Goal: Transaction & Acquisition: Book appointment/travel/reservation

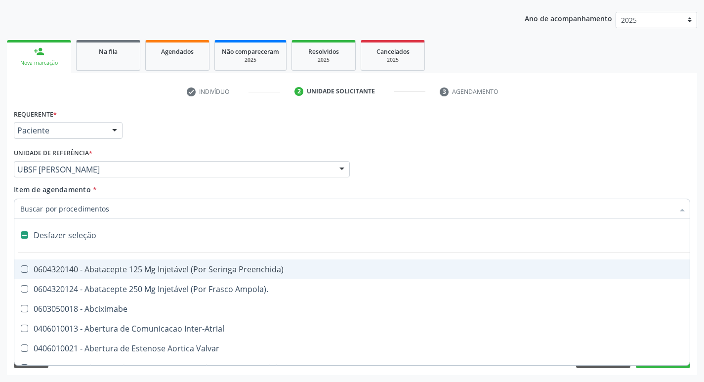
checkbox Dente\) "false"
checkbox Capsula\) "false"
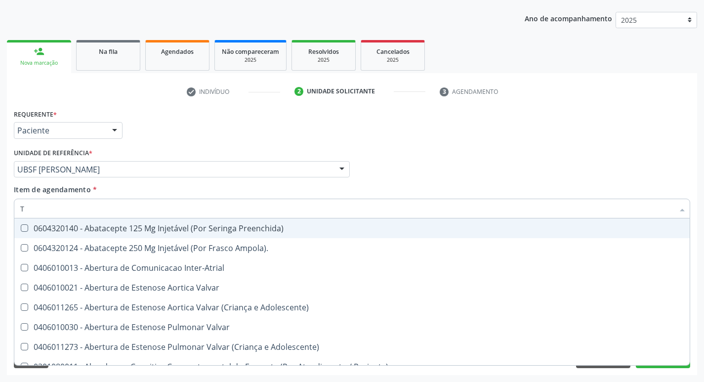
type input "TG"
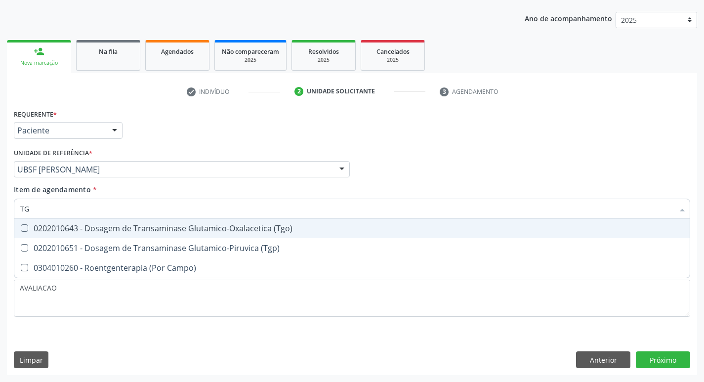
click at [124, 228] on div "0202010643 - Dosagem de Transaminase Glutamico-Oxalacetica (Tgo)" at bounding box center [351, 228] width 663 height 8
checkbox \(Tgo\) "true"
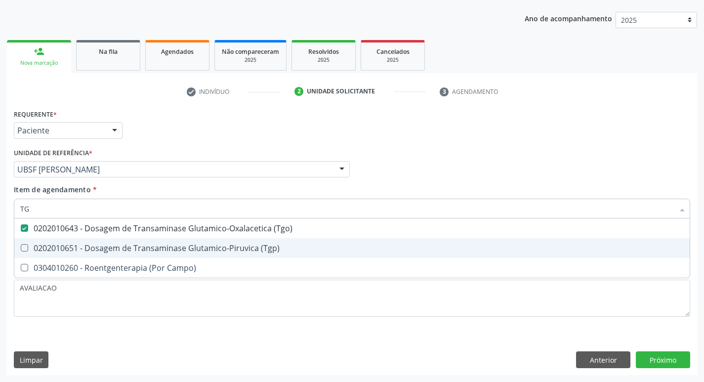
click at [133, 245] on div "0202010651 - Dosagem de Transaminase Glutamico-Piruvica (Tgp)" at bounding box center [351, 248] width 663 height 8
checkbox \(Tgp\) "true"
type input "T"
checkbox \(Tgo\) "false"
checkbox \(Tgp\) "false"
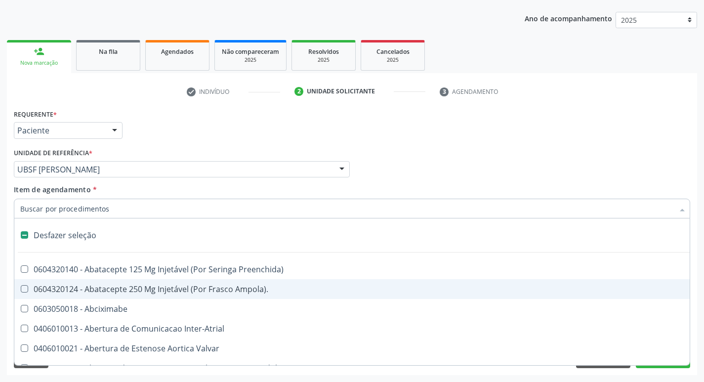
type input "2"
checkbox Monopolar "true"
checkbox Quadril "true"
checkbox Biologica "true"
checkbox Coclear "true"
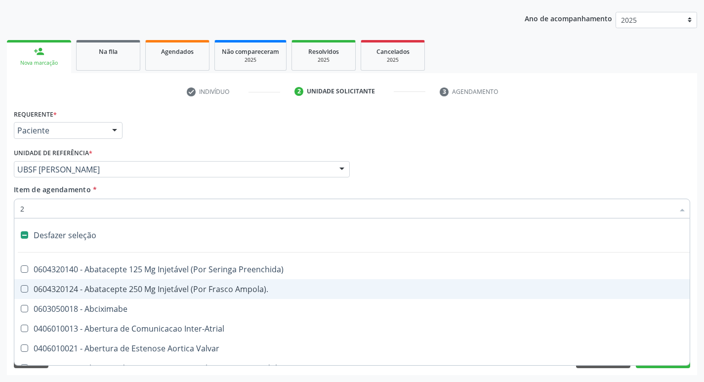
checkbox Puerperal "true"
checkbox Congenita "true"
checkbox Adolescente\) "true"
checkbox Aorto-Cavitarias "true"
checkbox Congenita "true"
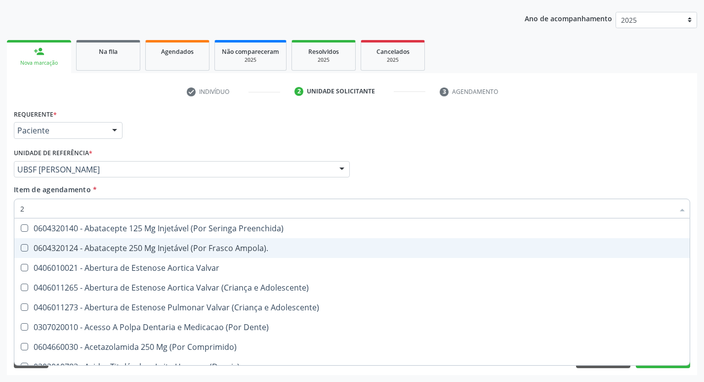
type input "20205001"
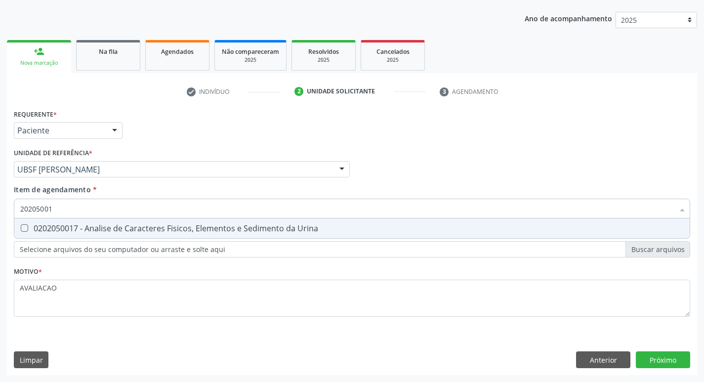
click at [117, 229] on div "0202050017 - Analise de Caracteres Fisicos, Elementos e Sedimento da Urina" at bounding box center [351, 228] width 663 height 8
checkbox Urina "true"
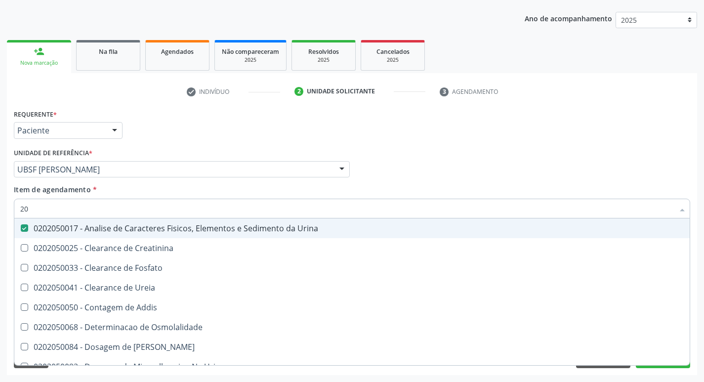
type input "2"
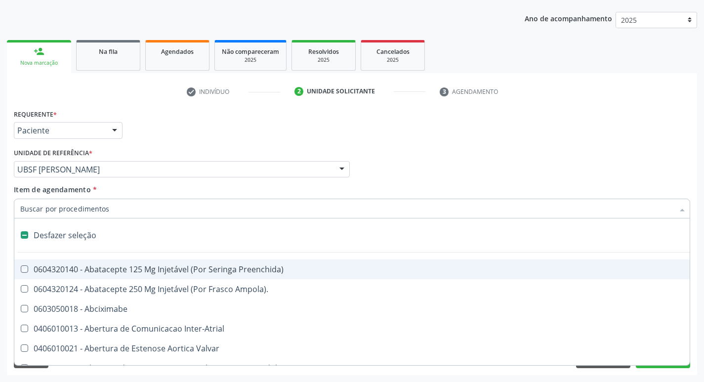
checkbox Preenchida\) "false"
checkbox Inter-Atrial "false"
type input "2"
checkbox Hepático "true"
checkbox Urina "false"
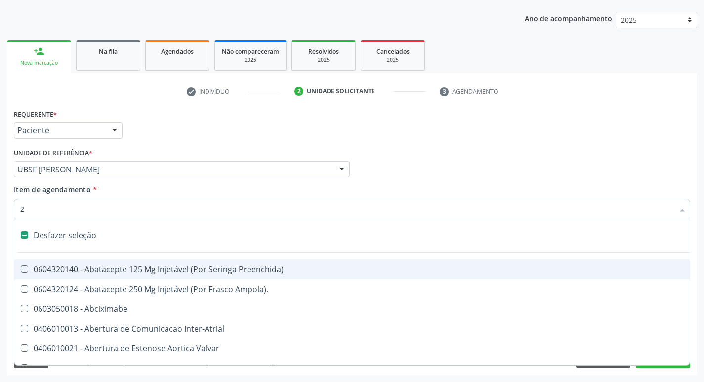
checkbox Monopolar "true"
checkbox Quadril "true"
checkbox Biologica "true"
checkbox Coclear "true"
checkbox Puerperal "true"
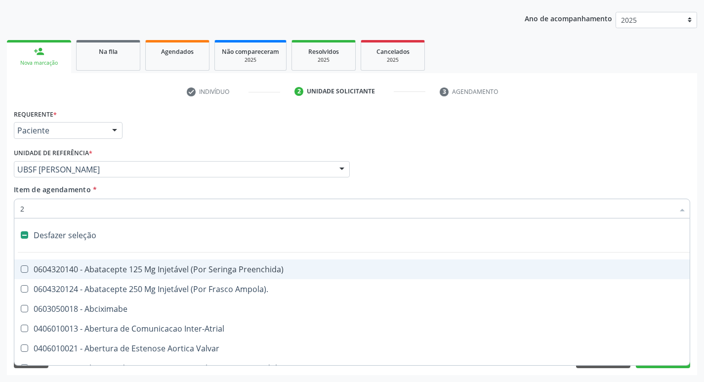
checkbox Congenita "true"
checkbox Adolescente\) "true"
checkbox Aorto-Cavitarias "true"
checkbox Congenita "true"
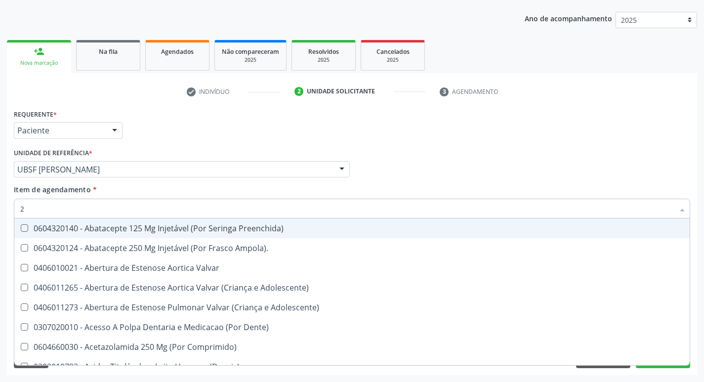
type input "20204003"
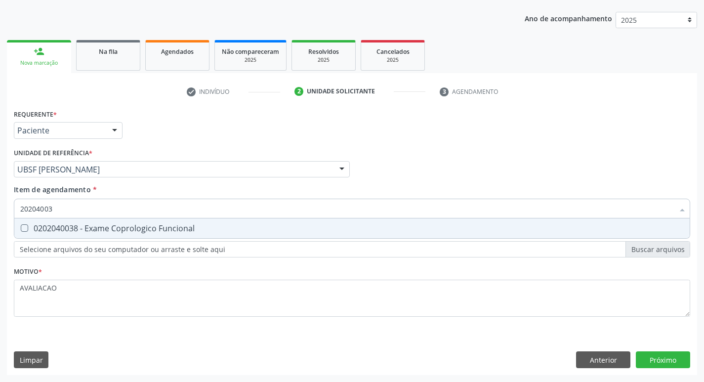
click at [161, 228] on div "0202040038 - Exame Coprologico Funcional" at bounding box center [351, 228] width 663 height 8
checkbox Funcional "true"
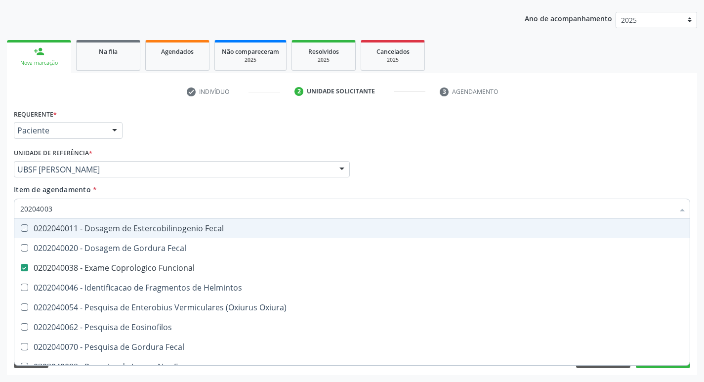
type input "2020400"
checkbox Fecal "false"
type input "2"
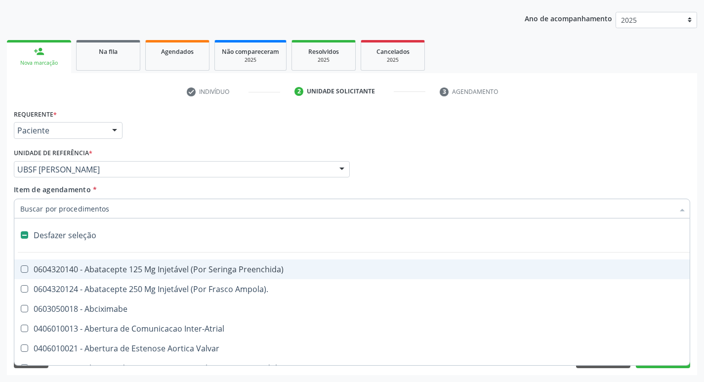
checkbox Abciximabe "false"
checkbox Inter-Atrial "false"
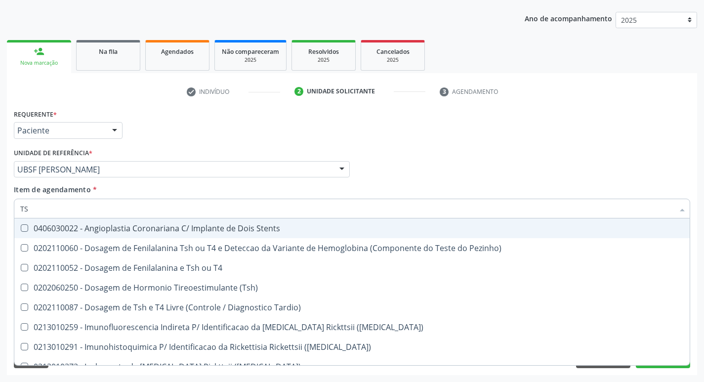
type input "TSH"
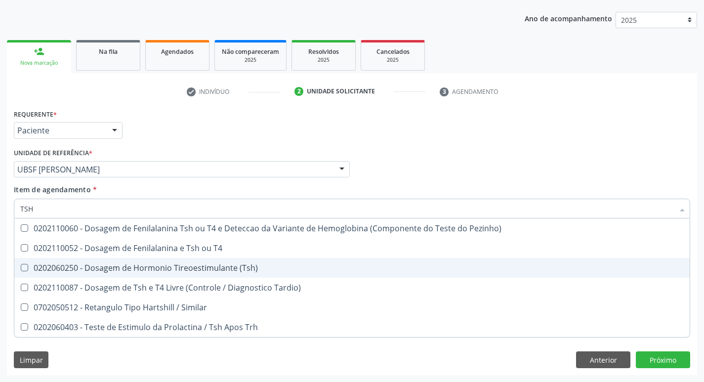
click at [161, 271] on div "0202060250 - Dosagem de Hormonio Tireoestimulante (Tsh)" at bounding box center [351, 268] width 663 height 8
checkbox \(Tsh\) "true"
type input "TS"
checkbox \(Tsh\) "false"
checkbox Tardio\) "true"
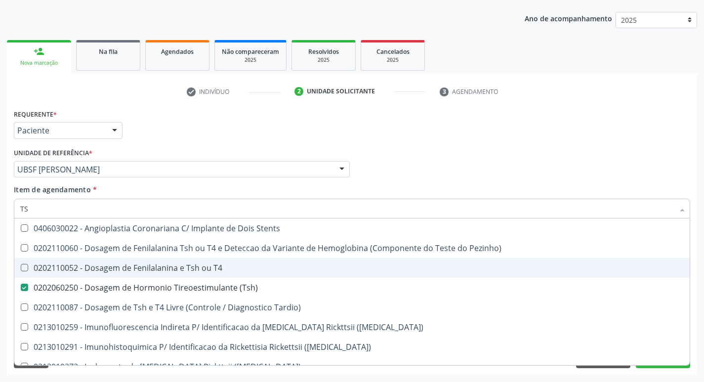
type input "T"
checkbox \(Tsh\) "false"
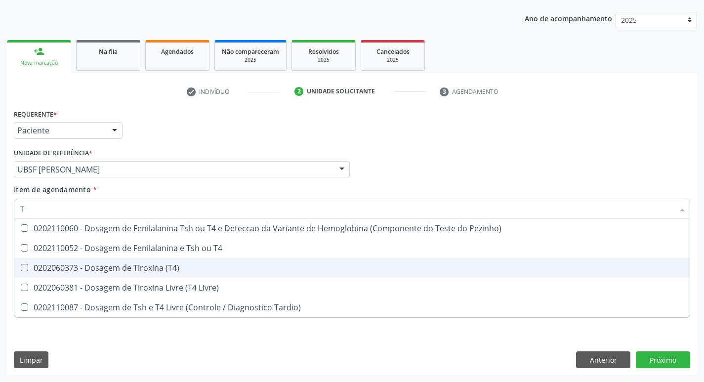
type input "T4"
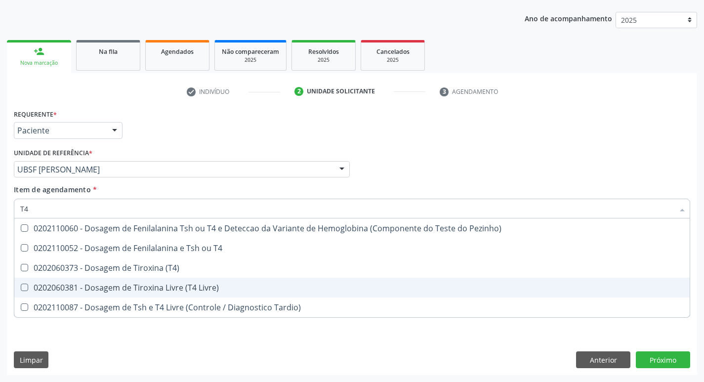
click at [172, 283] on div "0202060381 - Dosagem de Tiroxina Livre (T4 Livre)" at bounding box center [351, 287] width 663 height 8
checkbox Livre\) "true"
type input "T"
checkbox Livre\) "false"
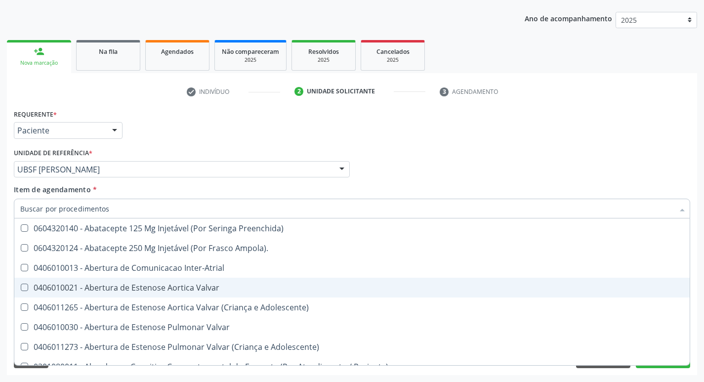
checkbox Urina "false"
checkbox Central "true"
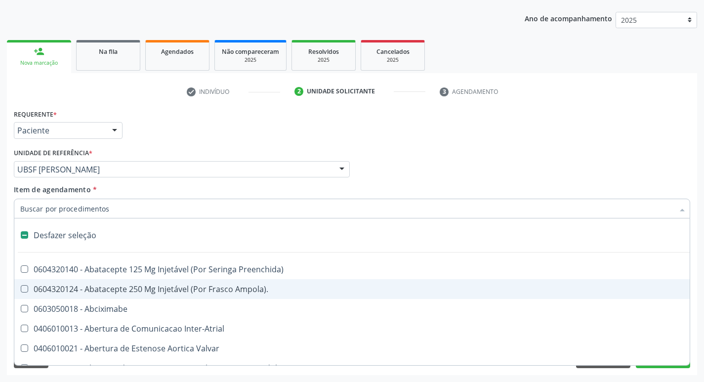
type input "I"
checkbox Dedo "true"
checkbox Urina "false"
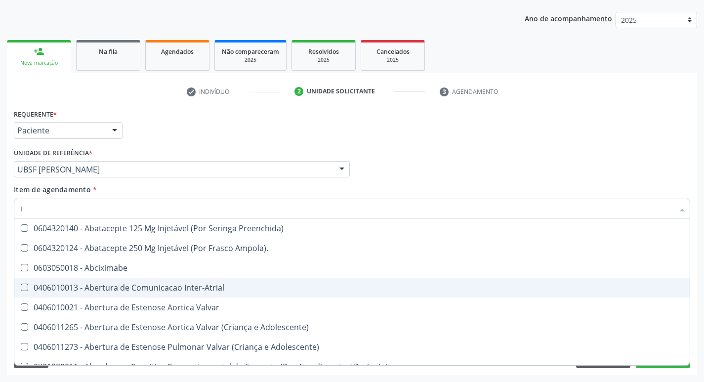
checkbox Urina "false"
checkbox Linfovenosa "true"
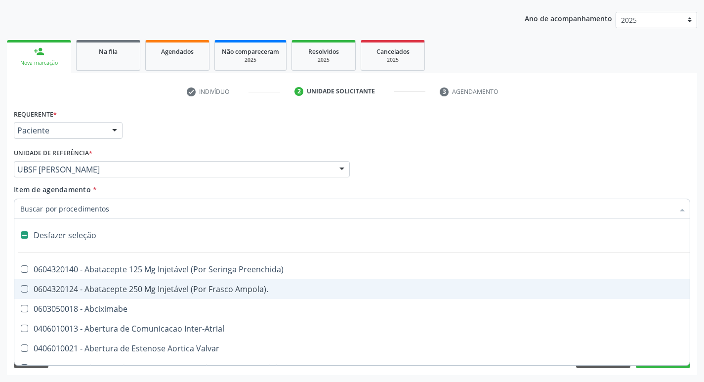
type input "I"
checkbox Dedo "true"
checkbox Urina "false"
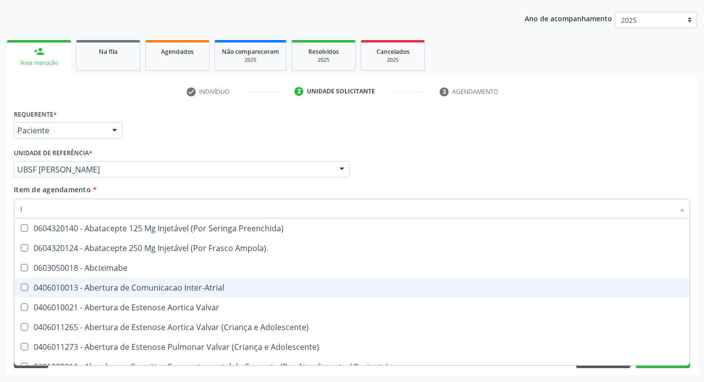
checkbox Urina "false"
checkbox Linfovenosa "true"
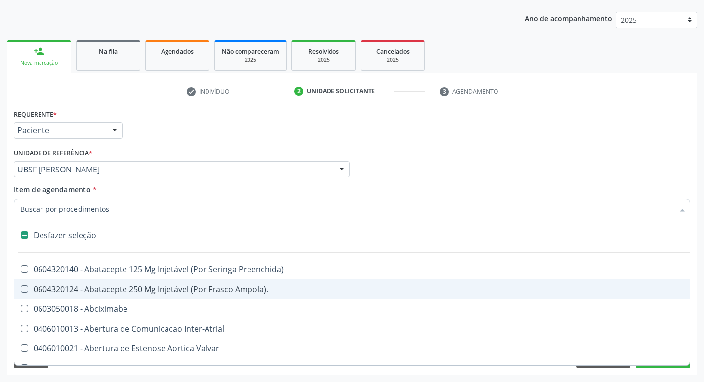
type input "V"
checkbox Urina "false"
checkbox \(Unilateral\) "true"
checkbox Cornea "true"
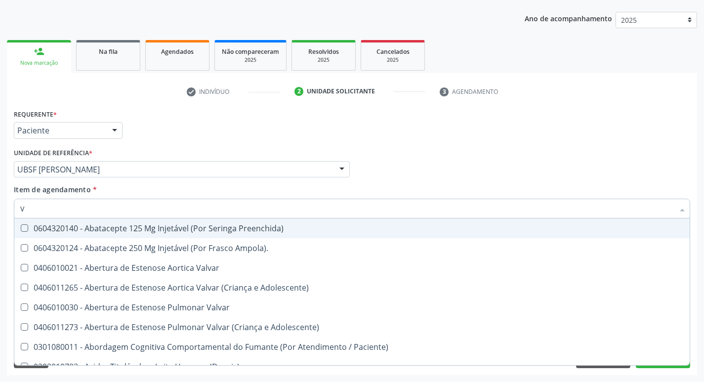
type input "VITAM"
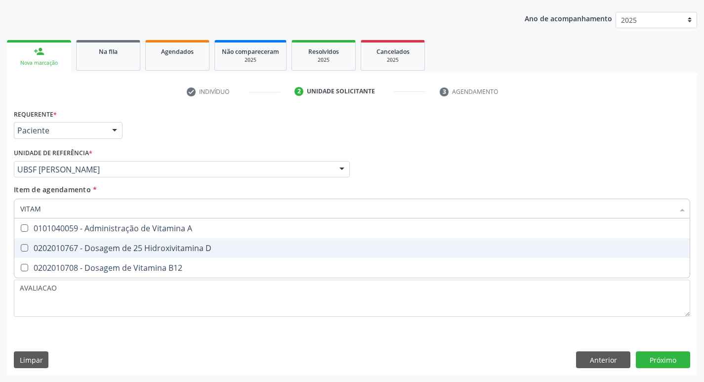
click at [140, 249] on div "0202010767 - Dosagem de 25 Hidroxivitamina D" at bounding box center [351, 248] width 663 height 8
click at [146, 256] on span "0202010767 - Dosagem de 25 Hidroxivitamina D" at bounding box center [351, 248] width 675 height 20
click at [139, 254] on span "0202010767 - Dosagem de 25 Hidroxivitamina D" at bounding box center [351, 248] width 675 height 20
checkbox D "true"
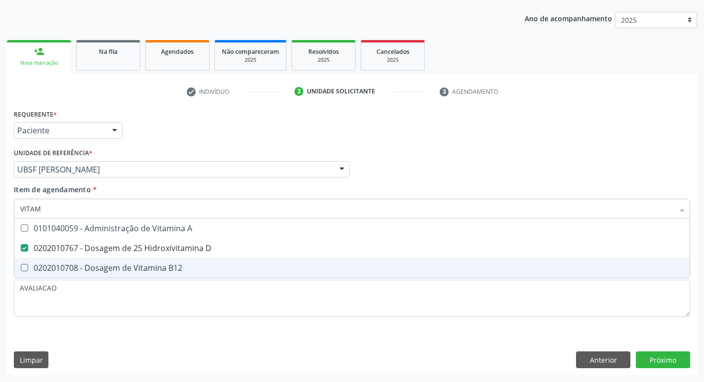
click at [140, 271] on div "0202010708 - Dosagem de Vitamina B12" at bounding box center [351, 268] width 663 height 8
checkbox B12 "true"
click at [664, 354] on div "Requerente * Paciente Médico(a) Enfermeiro(a) Paciente Nenhum resultado encontr…" at bounding box center [352, 241] width 690 height 268
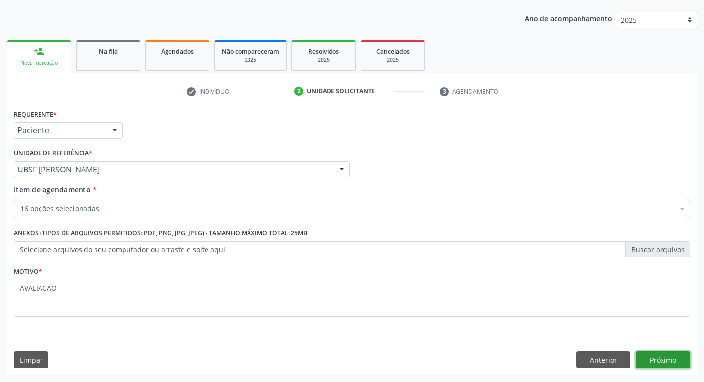
click at [656, 353] on button "Próximo" at bounding box center [663, 359] width 54 height 17
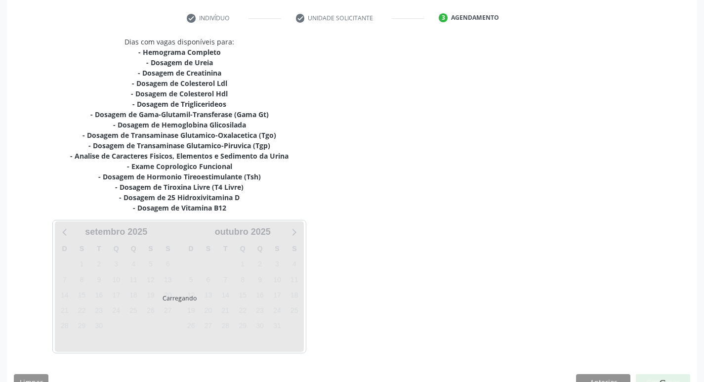
scroll to position [203, 0]
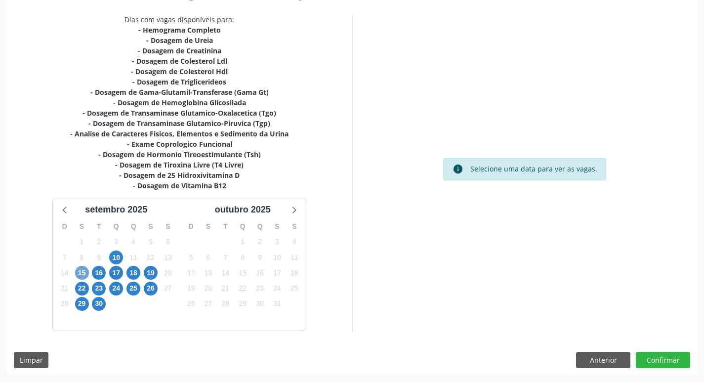
click at [79, 272] on span "15" at bounding box center [82, 273] width 14 height 14
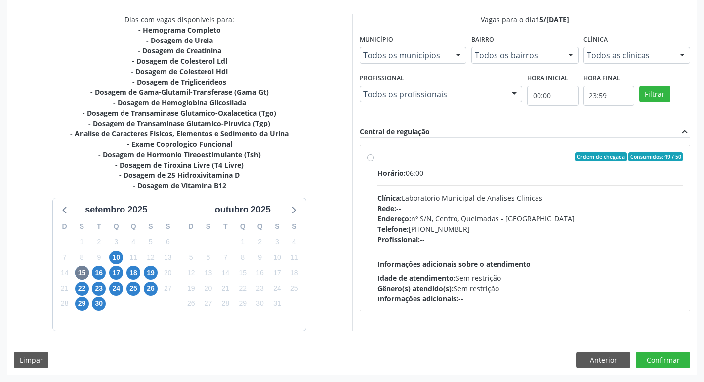
click at [507, 200] on div "Clínica: Laboratorio Municipal de Analises Clinicas" at bounding box center [530, 198] width 306 height 10
click at [374, 161] on input "Ordem de chegada Consumidos: 49 / 50 Horário: 06:00 Clínica: Laboratorio Munici…" at bounding box center [370, 156] width 7 height 9
radio input "true"
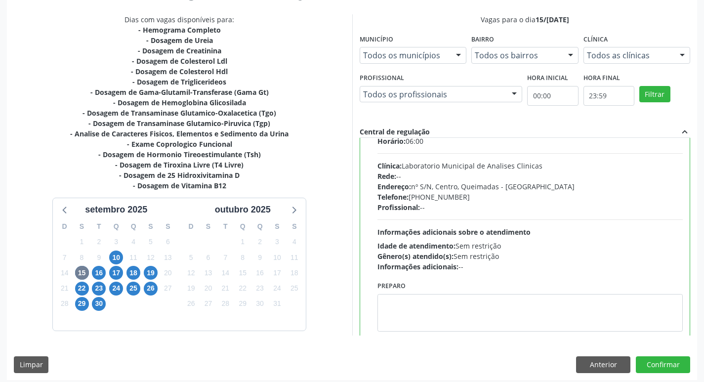
scroll to position [49, 0]
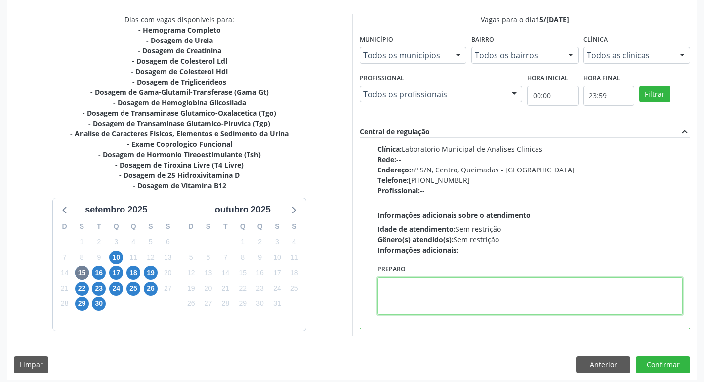
click at [457, 294] on textarea at bounding box center [530, 296] width 306 height 38
paste textarea "IR EM [GEOGRAPHIC_DATA]"
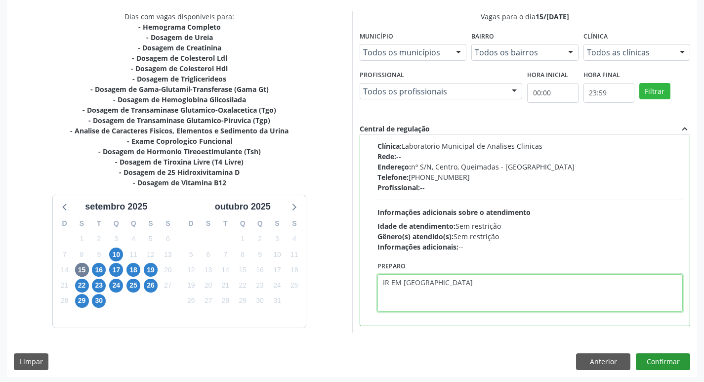
scroll to position [208, 0]
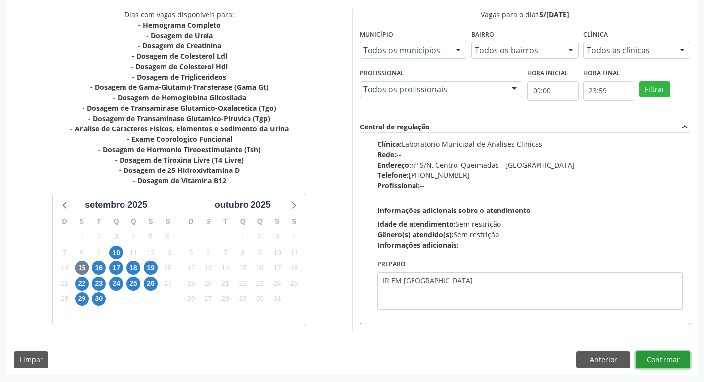
click at [669, 357] on button "Confirmar" at bounding box center [663, 359] width 54 height 17
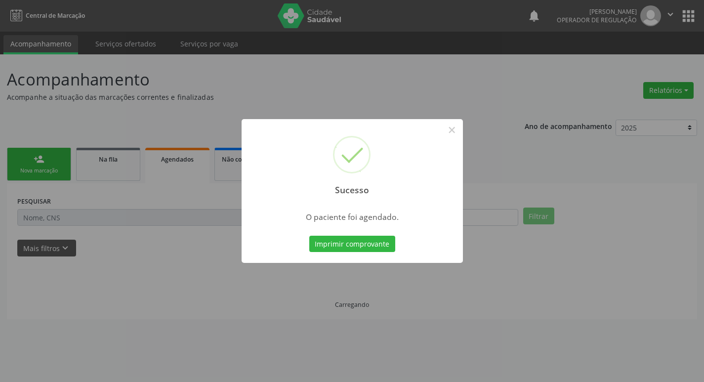
scroll to position [0, 0]
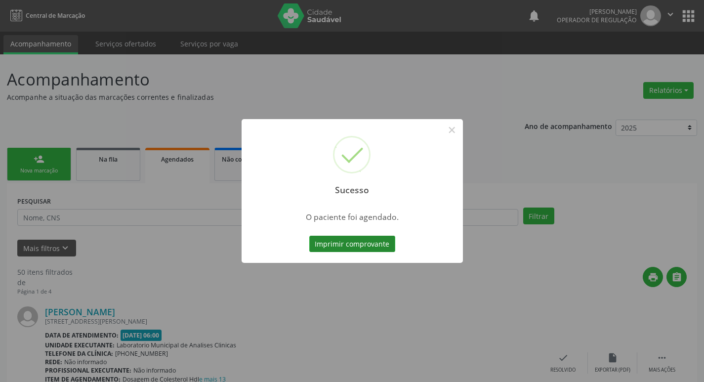
click at [375, 245] on button "Imprimir comprovante" at bounding box center [352, 244] width 86 height 17
